Goal: Find specific page/section: Find specific page/section

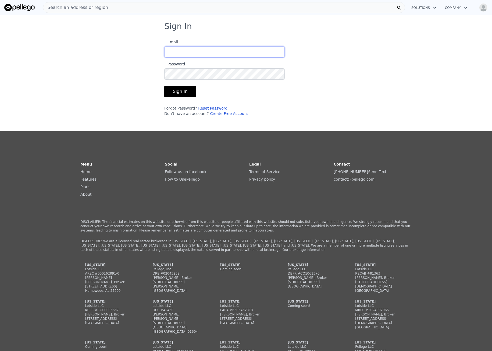
type input "[EMAIL_ADDRESS][DOMAIN_NAME]"
click at [180, 87] on button "Sign In" at bounding box center [180, 91] width 32 height 11
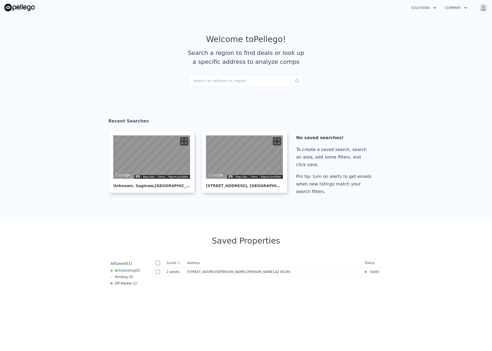
click at [479, 8] on img "button" at bounding box center [483, 7] width 9 height 9
click at [286, 15] on section "Welcome to Pellego ! Search a region to find deals or look up a specific addres…" at bounding box center [246, 54] width 492 height 83
click at [0, 65] on section "Welcome to Pellego ! Search a region to find deals or look up a specific addres…" at bounding box center [246, 54] width 492 height 83
click at [202, 79] on div "Search an address or region..." at bounding box center [247, 81] width 115 height 12
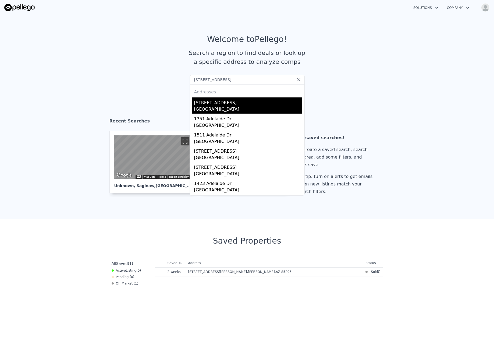
type input "[STREET_ADDRESS]"
click at [269, 107] on div "[GEOGRAPHIC_DATA]" at bounding box center [248, 110] width 108 height 8
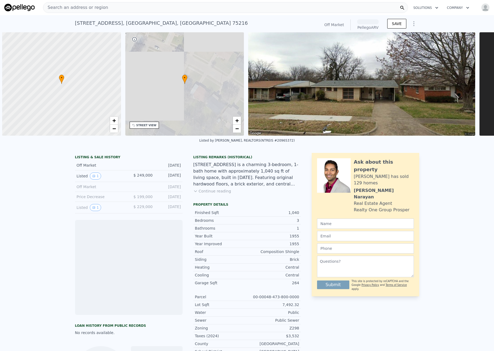
scroll to position [0, 2]
